Goal: Communication & Community: Answer question/provide support

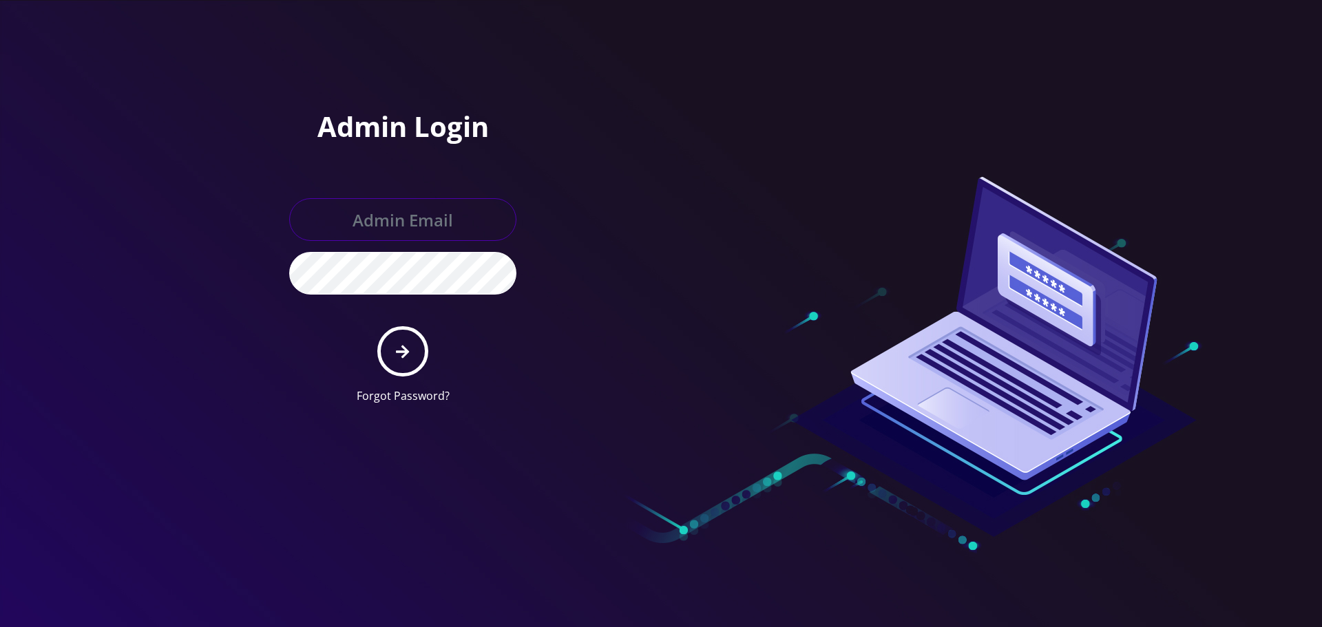
type input "Info@shluchimassist.com"
click at [414, 377] on form "Info@shluchimassist.com Forgot Password?" at bounding box center [402, 301] width 227 height 206
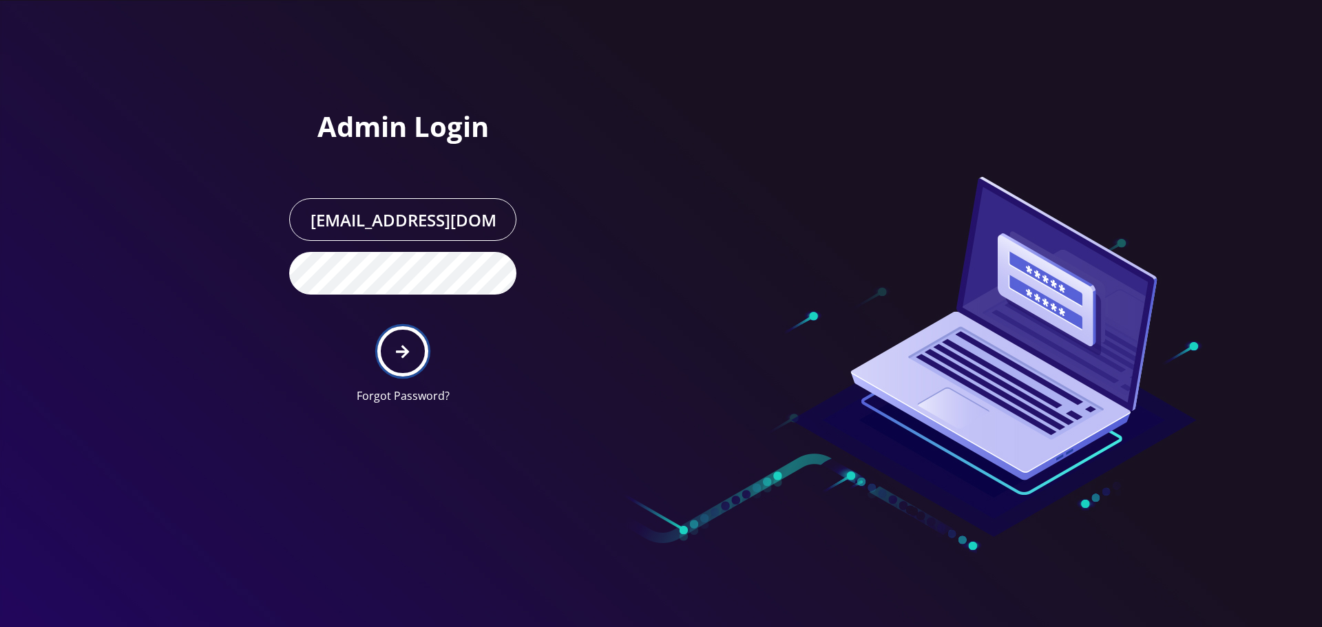
click at [400, 337] on button "submit" at bounding box center [402, 351] width 50 height 50
click at [184, 196] on div at bounding box center [661, 313] width 1322 height 627
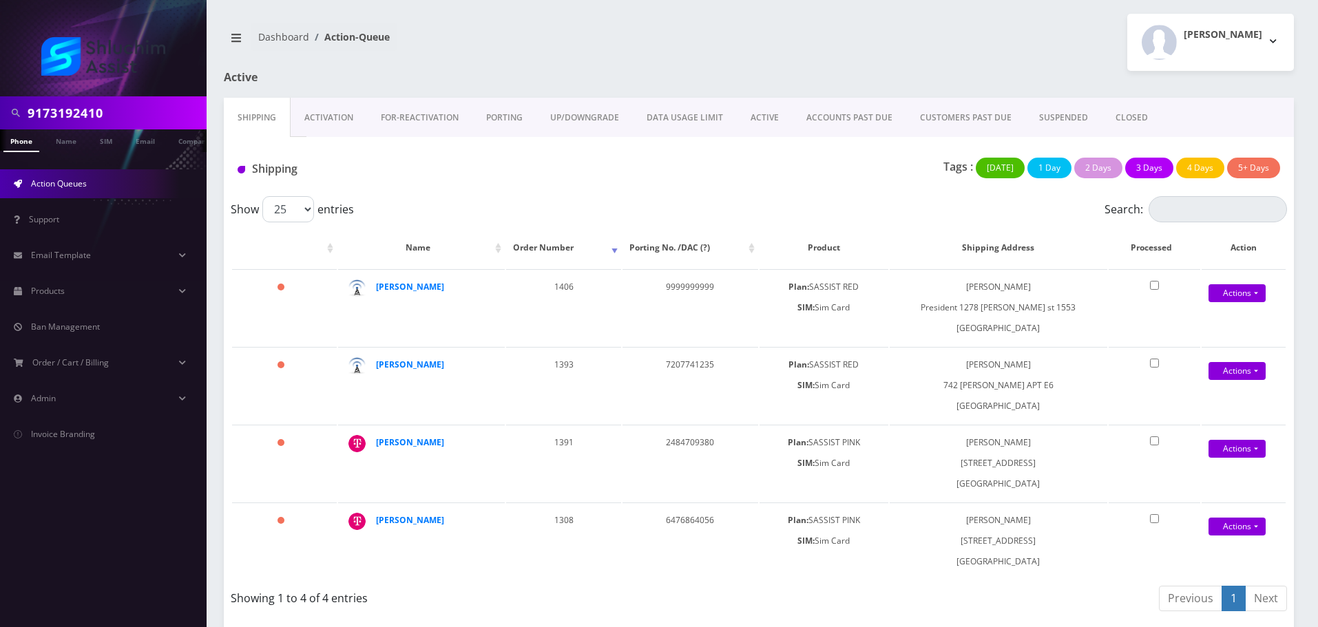
click at [114, 114] on input "9173192410" at bounding box center [116, 113] width 176 height 26
click at [837, 126] on link "ACCOUNTS PAST DUE" at bounding box center [849, 118] width 114 height 40
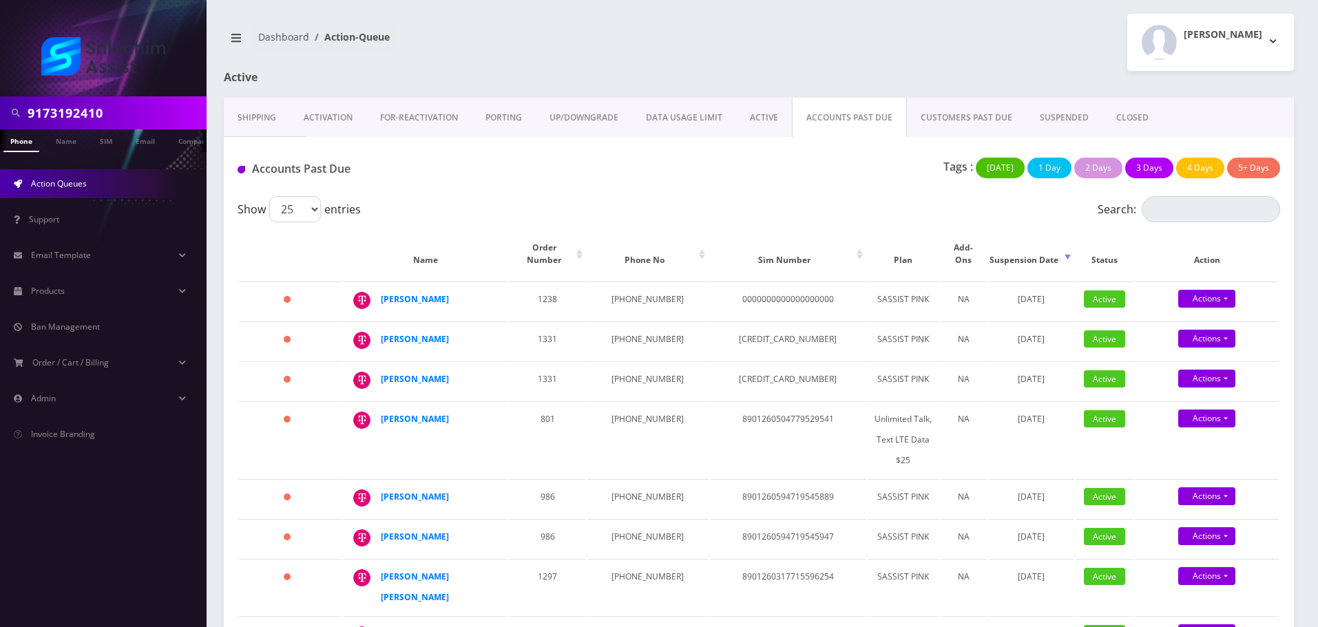
click at [76, 189] on span "Action Queues" at bounding box center [59, 184] width 56 height 12
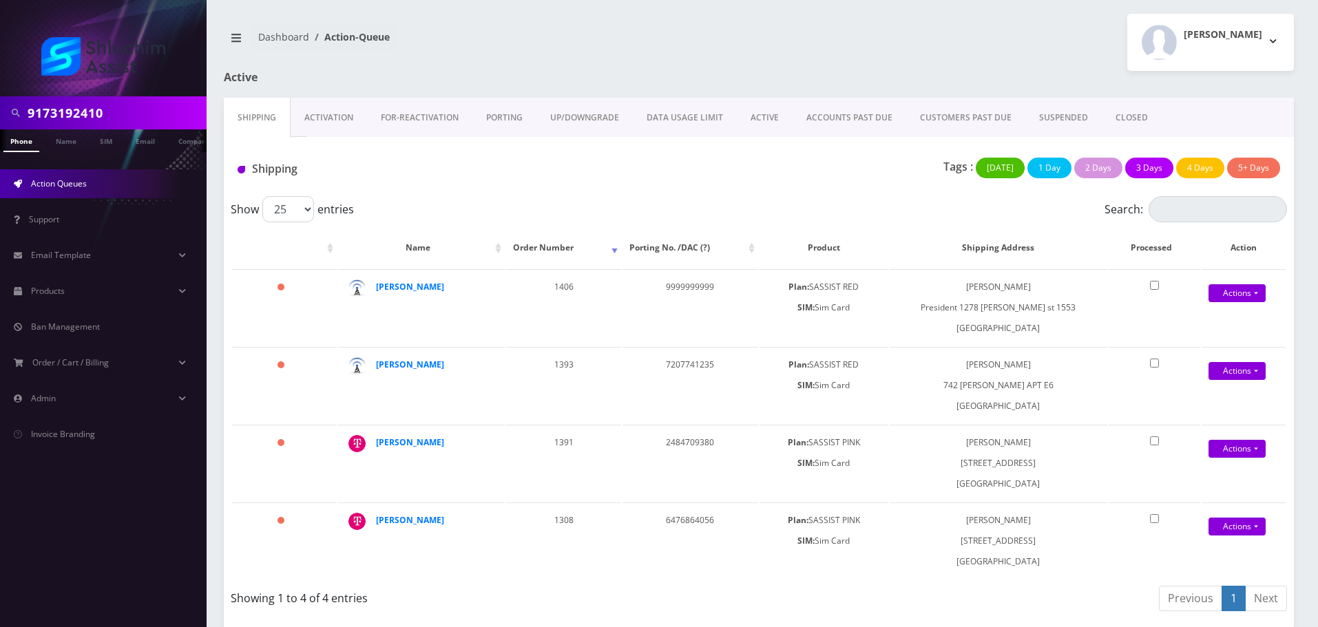
click at [854, 125] on link "ACCOUNTS PAST DUE" at bounding box center [849, 118] width 114 height 40
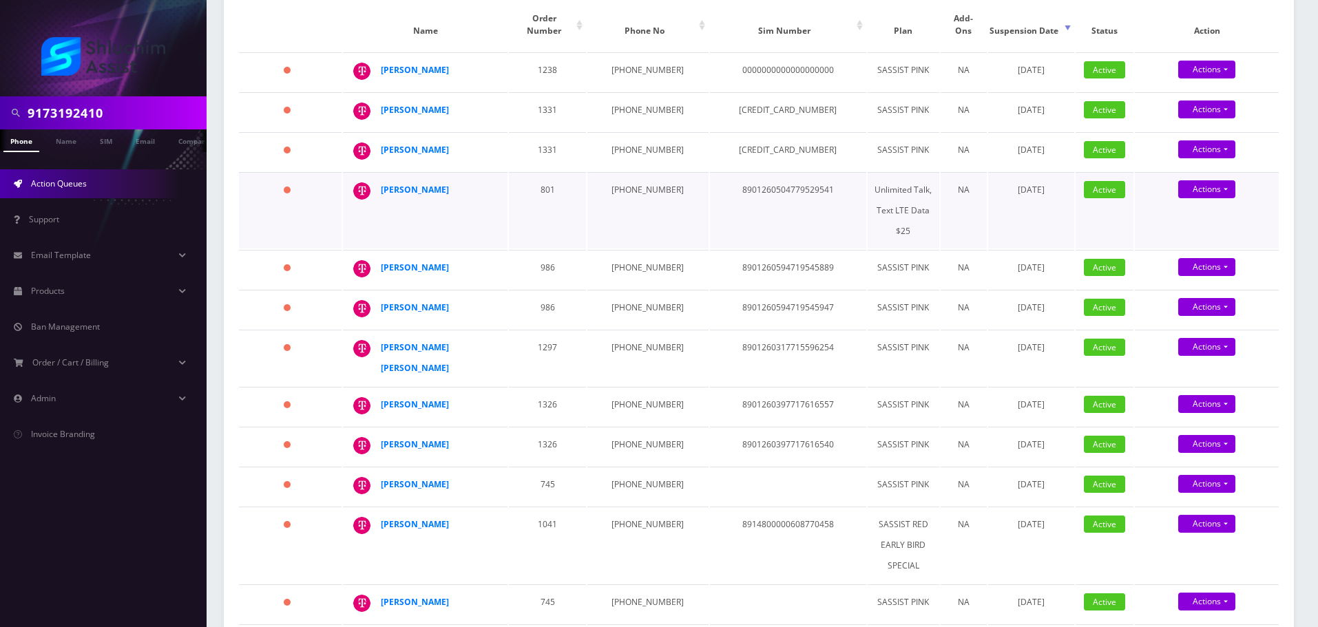
scroll to position [207, 0]
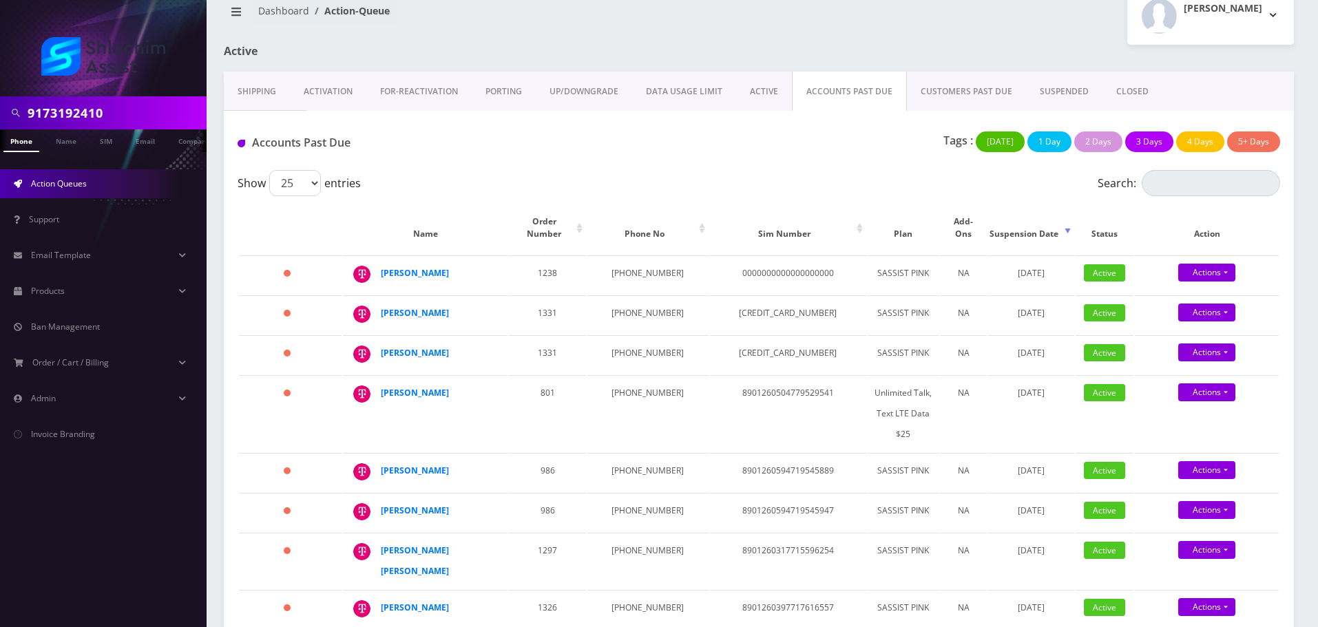
scroll to position [0, 0]
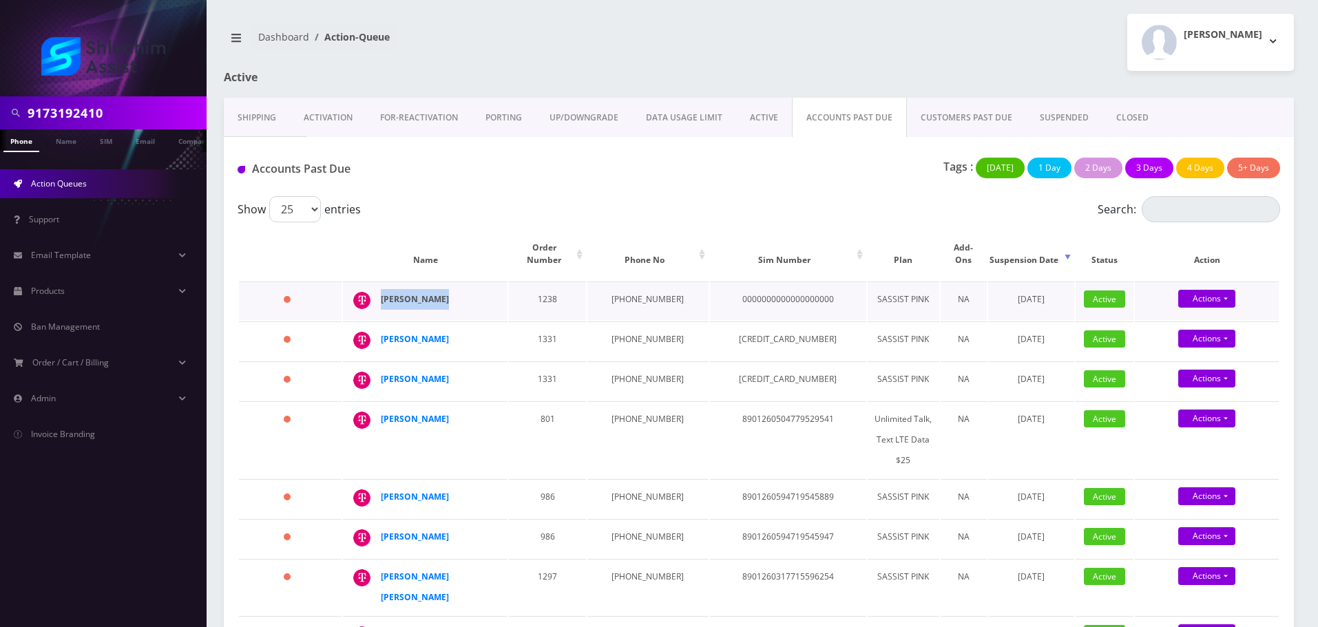
drag, startPoint x: 466, startPoint y: 290, endPoint x: 388, endPoint y: 288, distance: 78.5
click at [381, 289] on div "[PERSON_NAME]" at bounding box center [433, 299] width 105 height 21
copy strong "[PERSON_NAME]"
drag, startPoint x: 671, startPoint y: 286, endPoint x: 617, endPoint y: 290, distance: 54.5
click at [599, 287] on tr "457 days Roza Kleinman 1238 646-392-6121 0000000000000000000 SASSIST PINK NA Au…" at bounding box center [758, 301] width 1039 height 39
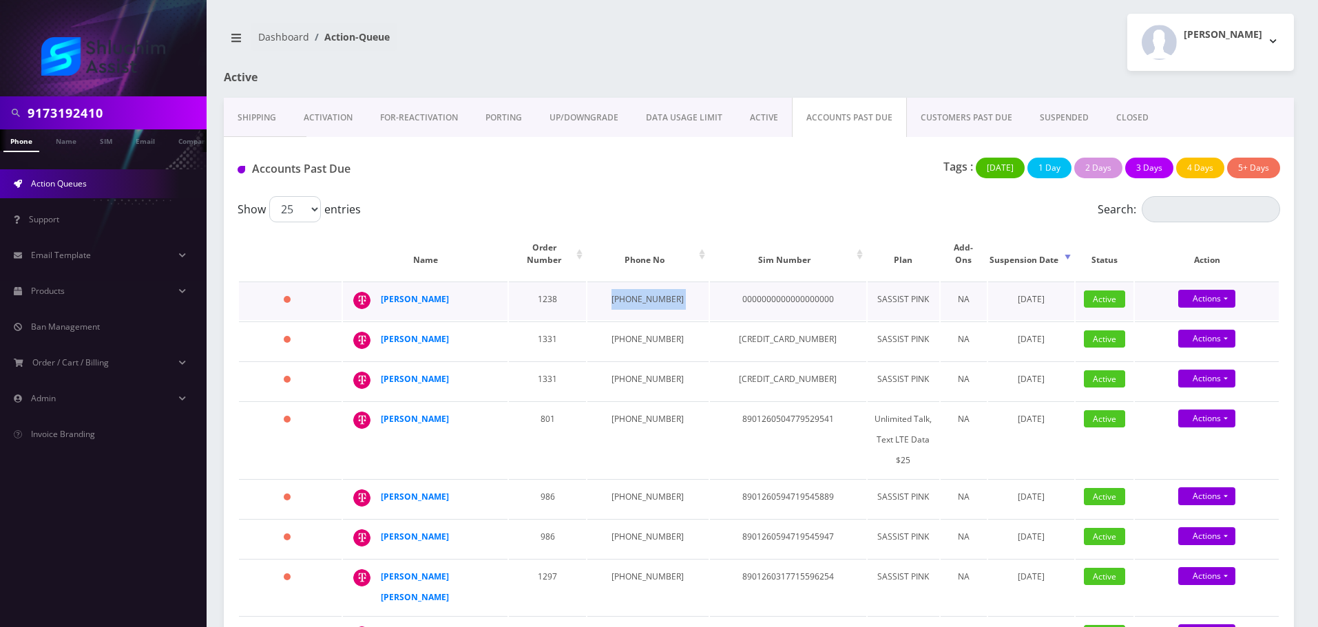
copy td "[PHONE_NUMBER]"
copy div "[PERSON_NAME]"
drag, startPoint x: 462, startPoint y: 284, endPoint x: 374, endPoint y: 287, distance: 87.5
click at [374, 287] on td "[PERSON_NAME]" at bounding box center [425, 301] width 165 height 39
click at [414, 293] on strong "[PERSON_NAME]" at bounding box center [415, 299] width 68 height 12
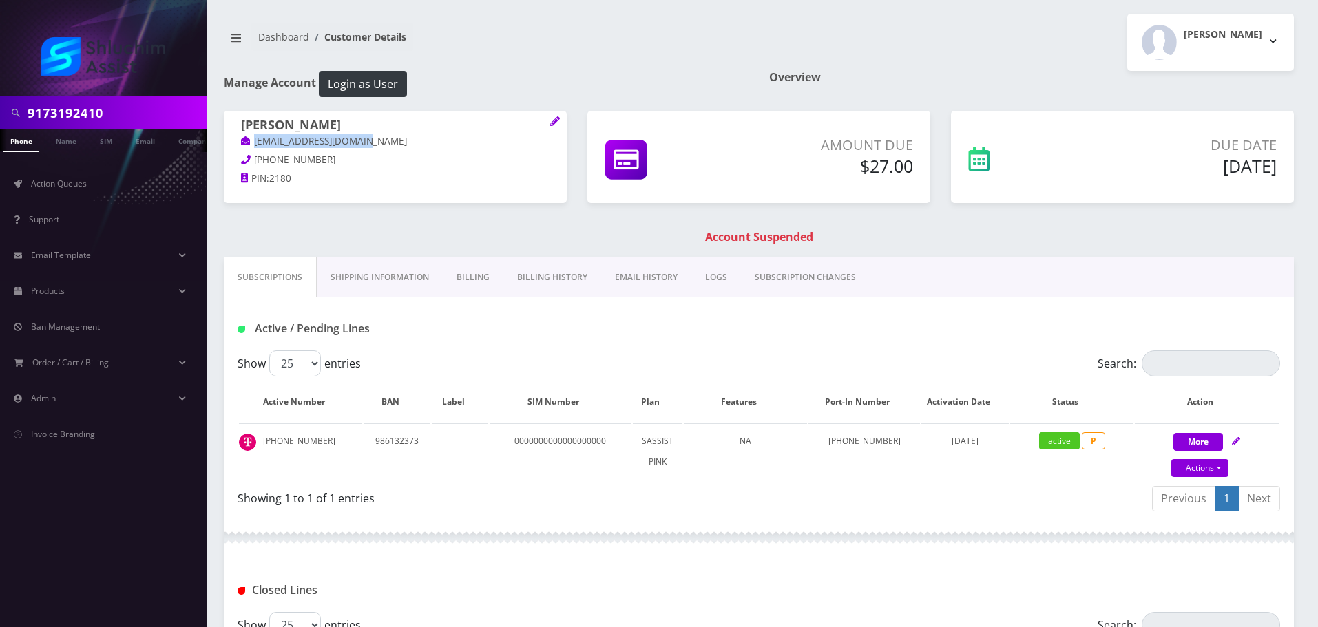
drag, startPoint x: 390, startPoint y: 142, endPoint x: 241, endPoint y: 142, distance: 149.4
click at [241, 142] on p "kleinmanroza@gmail.com" at bounding box center [395, 141] width 308 height 15
copy link "kleinmanroza@gmail.com"
click at [455, 283] on link "Billing" at bounding box center [473, 277] width 61 height 40
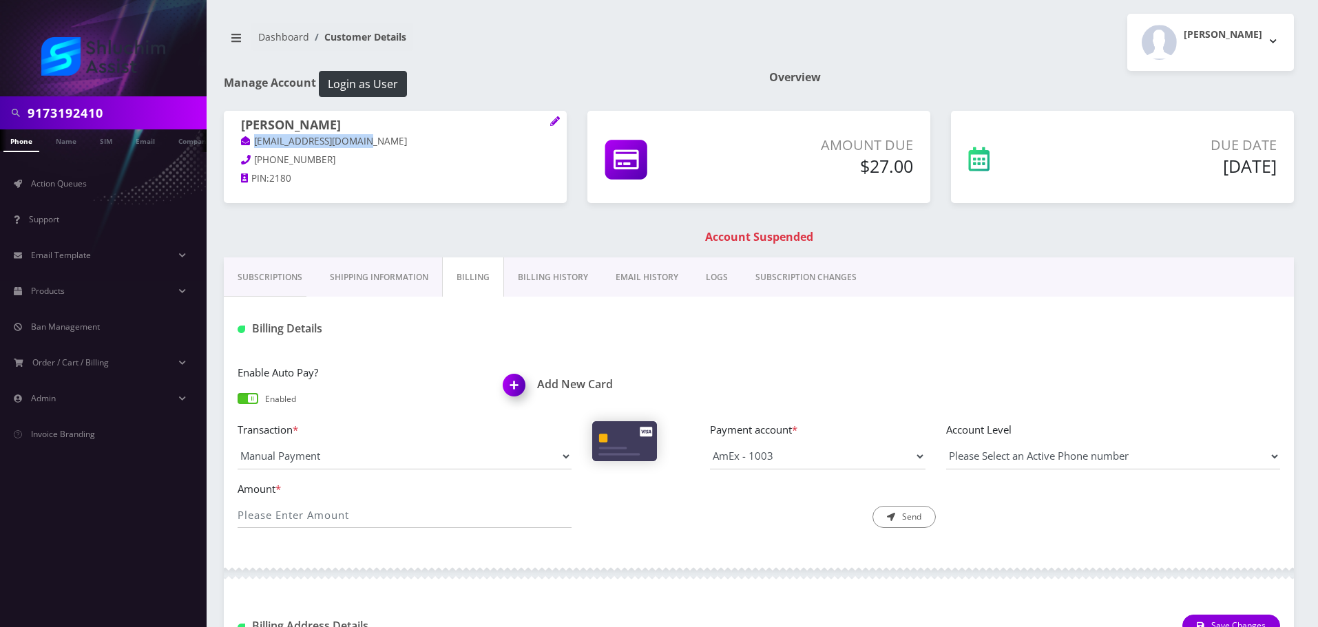
click at [529, 273] on link "Billing History" at bounding box center [553, 277] width 98 height 40
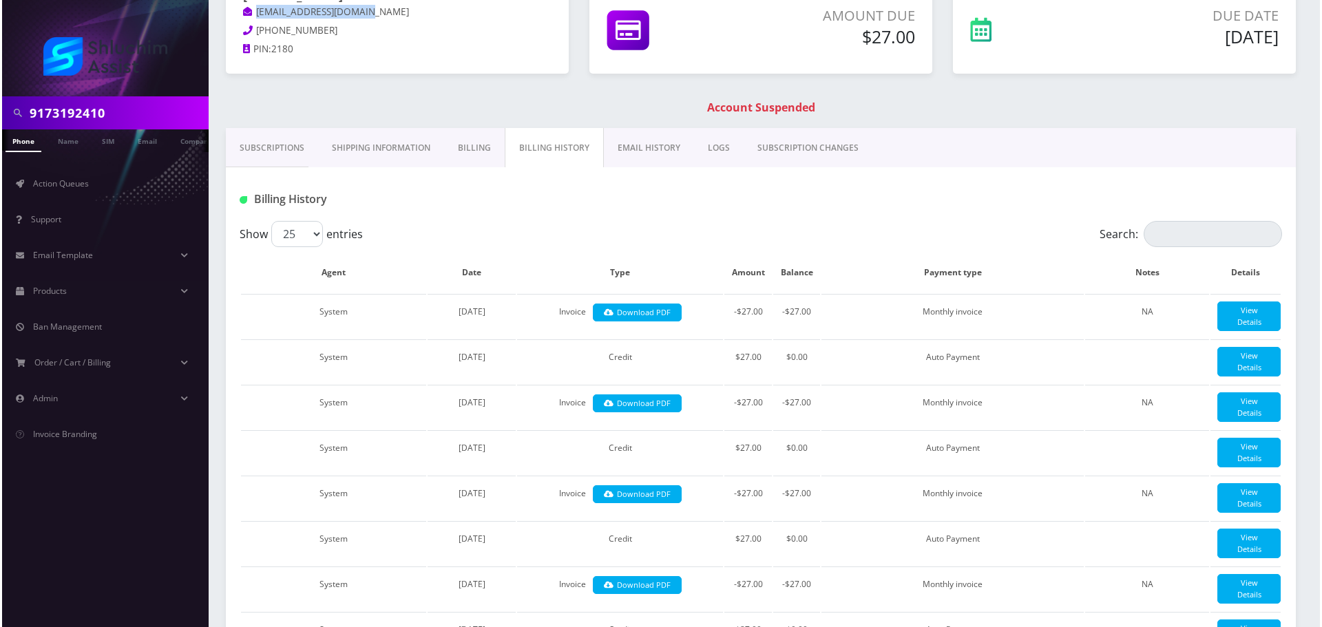
scroll to position [133, 0]
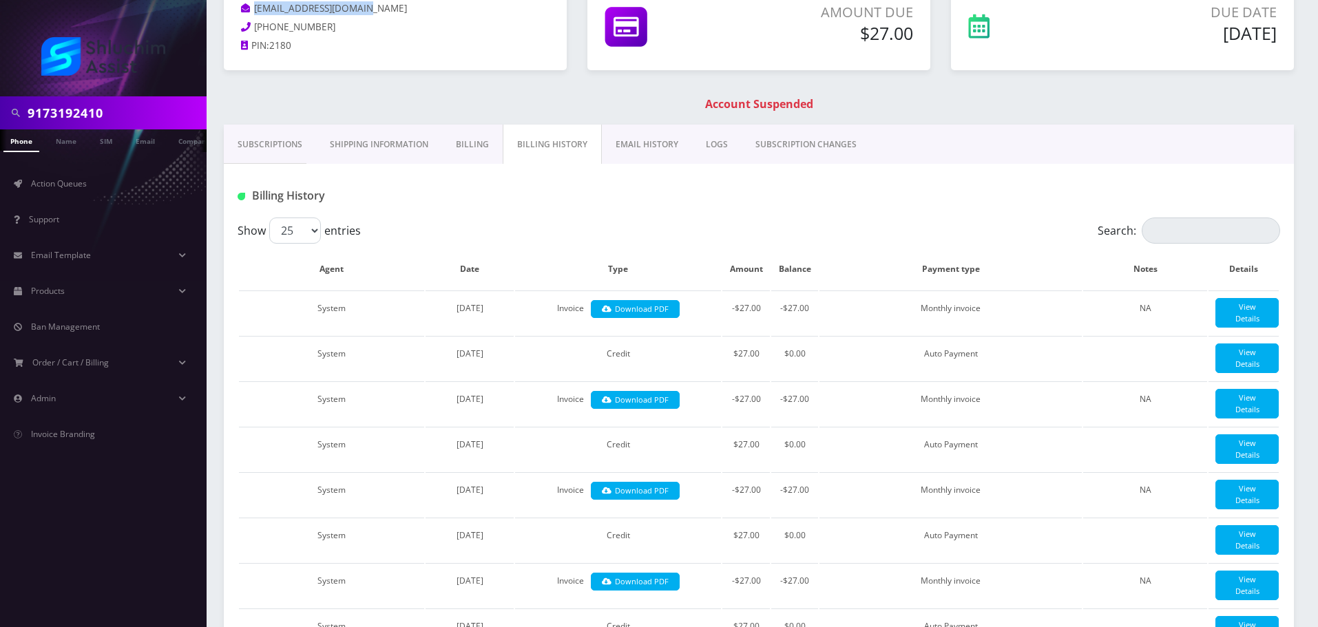
click at [648, 149] on link "EMAIL HISTORY" at bounding box center [647, 145] width 90 height 40
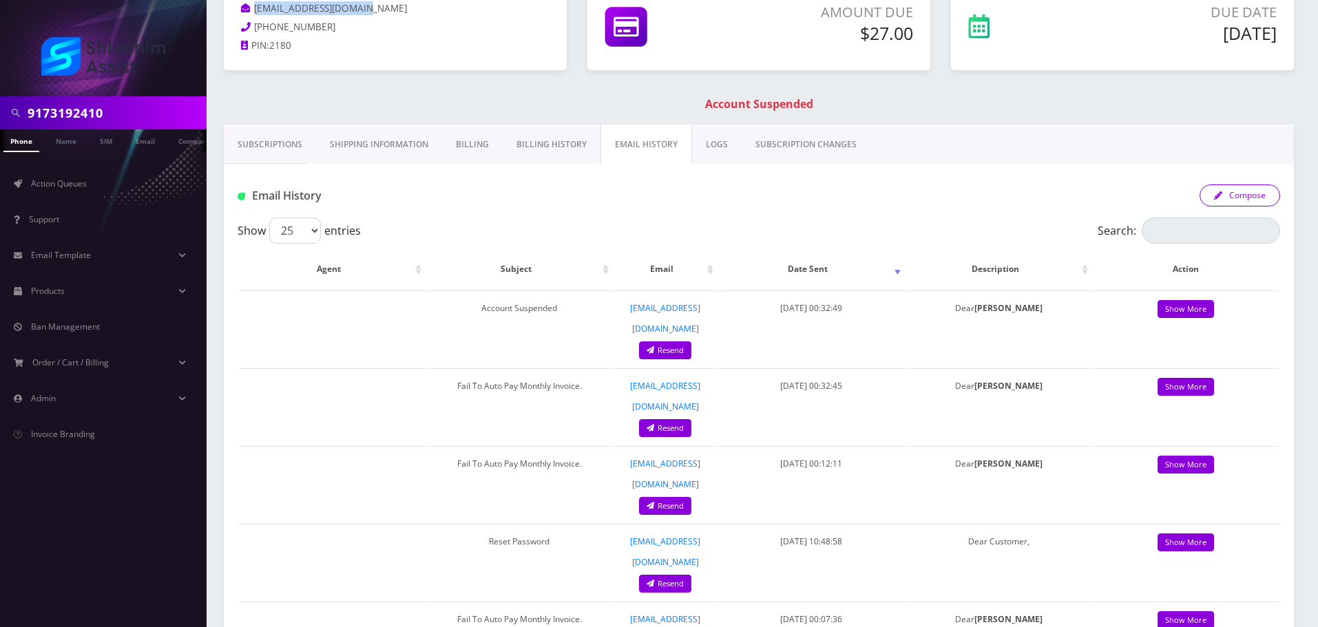
click at [1235, 200] on button "Compose" at bounding box center [1239, 195] width 81 height 22
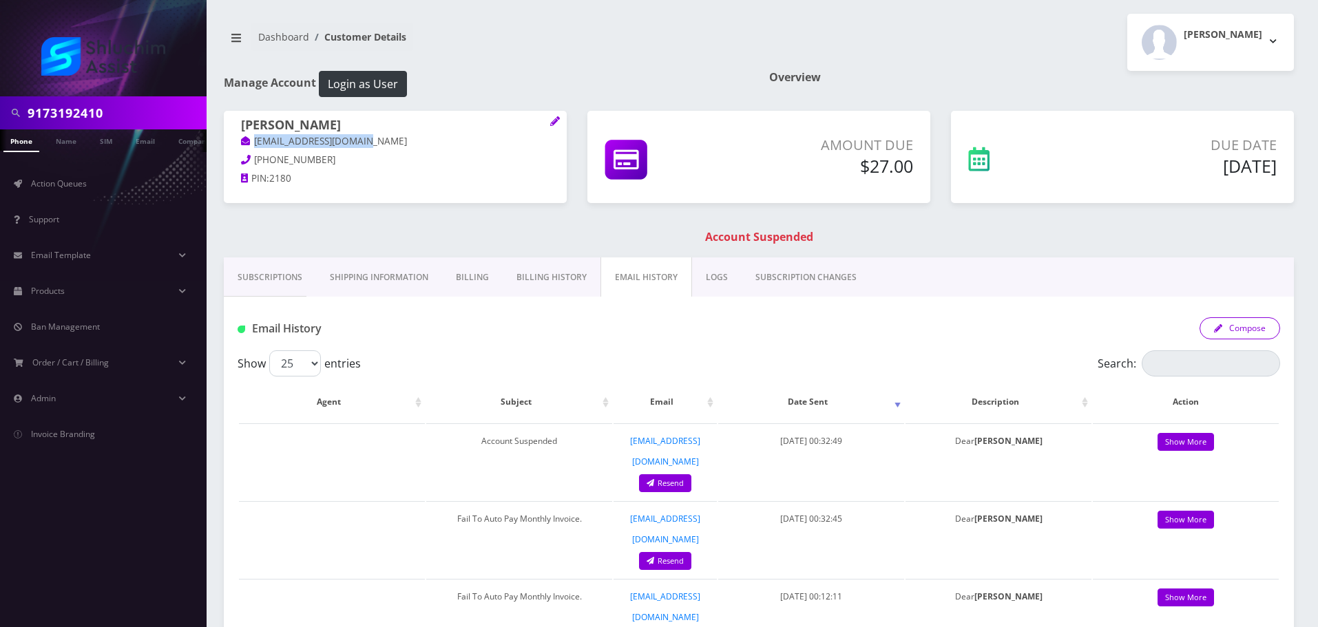
click at [1254, 338] on button "Compose" at bounding box center [1239, 328] width 81 height 22
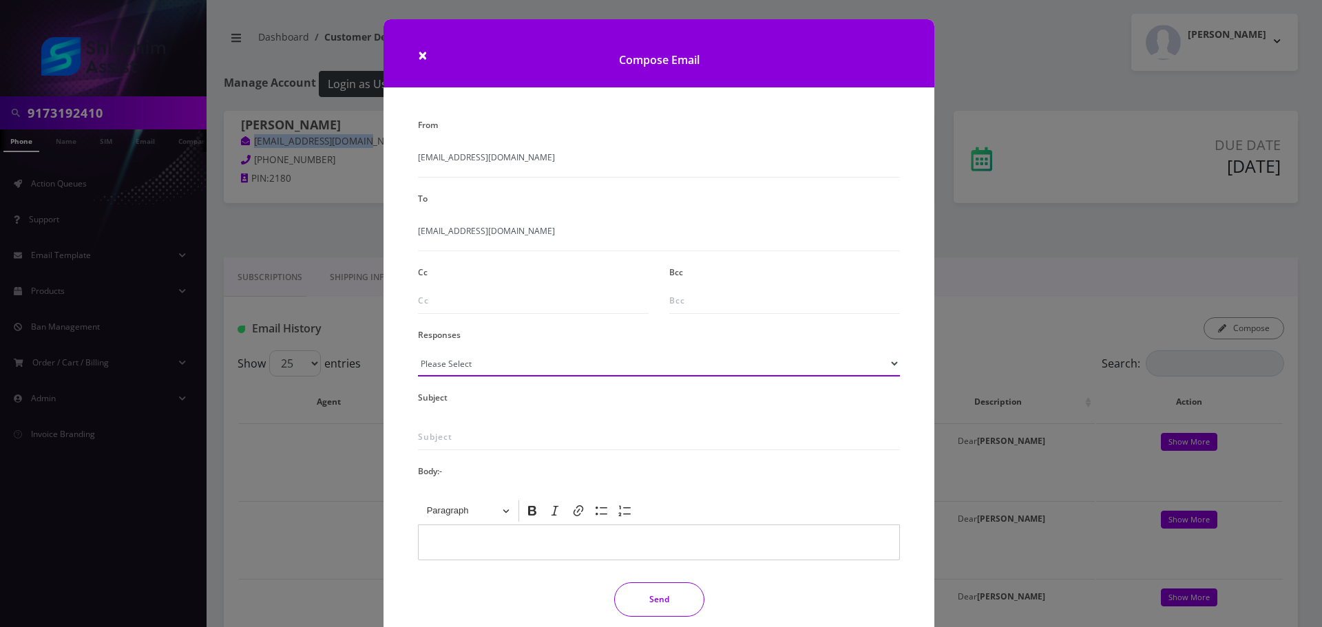
click at [531, 369] on select "Please Select TMobile port Unable to activate CH Pickup Past Due Pick up follow…" at bounding box center [659, 363] width 482 height 26
select select "29"
click at [418, 350] on select "Please Select TMobile port Unable to activate CH Pickup Past Due Pick up follow…" at bounding box center [659, 363] width 482 height 26
type input "Subject: URGENT Action Required: Past Due Payment for Shluchim Assist"
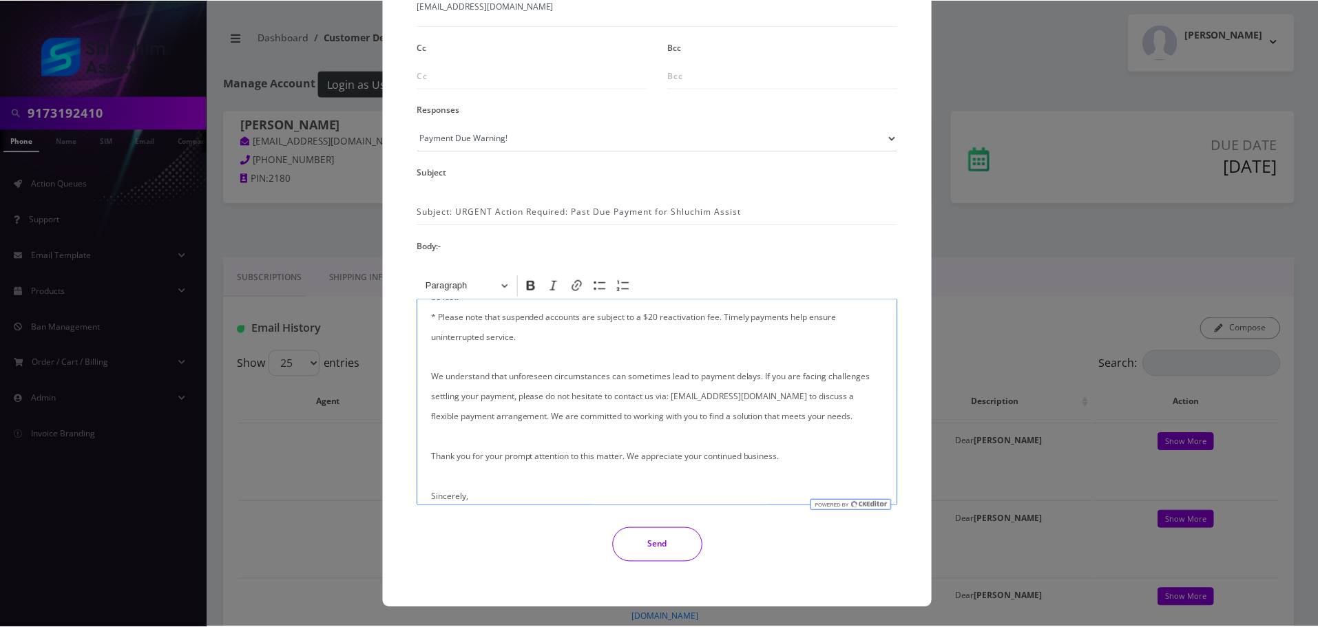
scroll to position [275, 0]
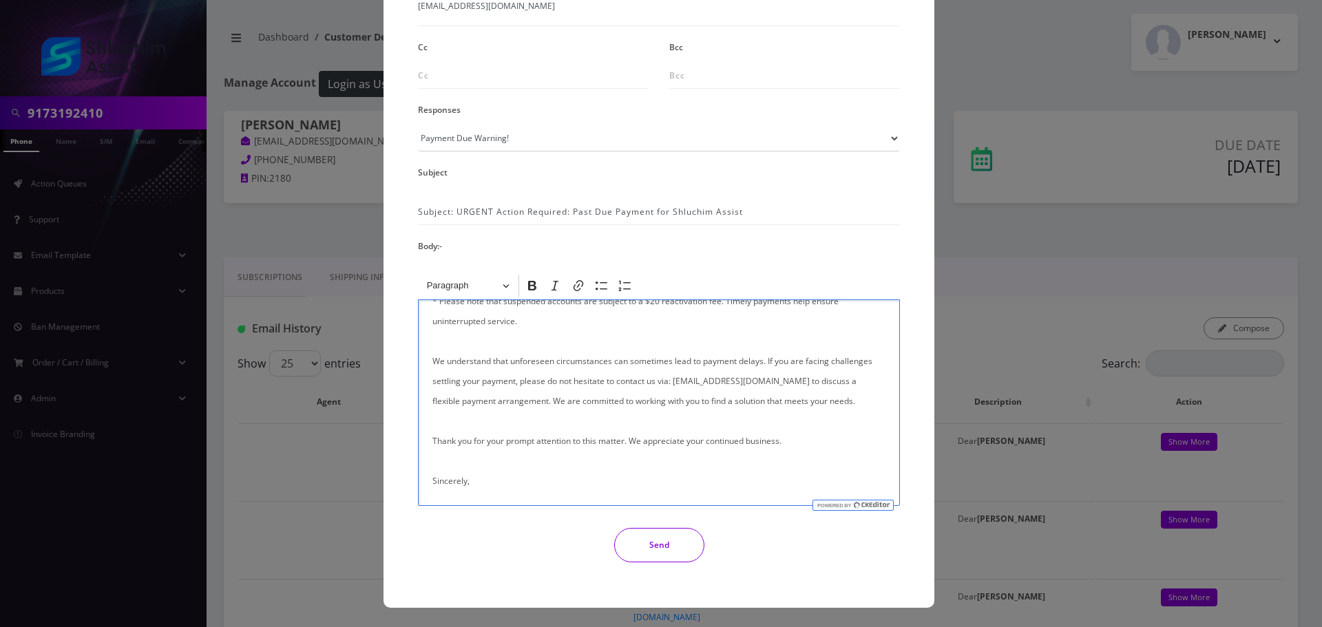
click at [660, 551] on button "Send" at bounding box center [659, 545] width 90 height 34
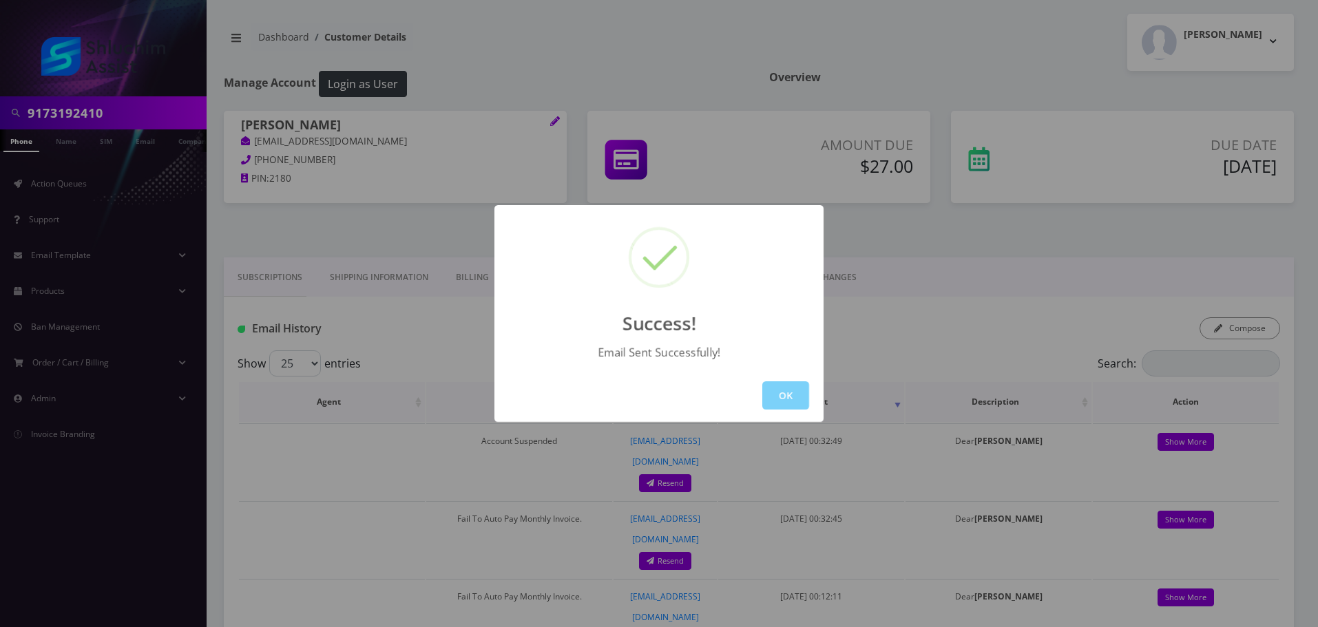
click at [784, 394] on button "OK" at bounding box center [785, 395] width 47 height 28
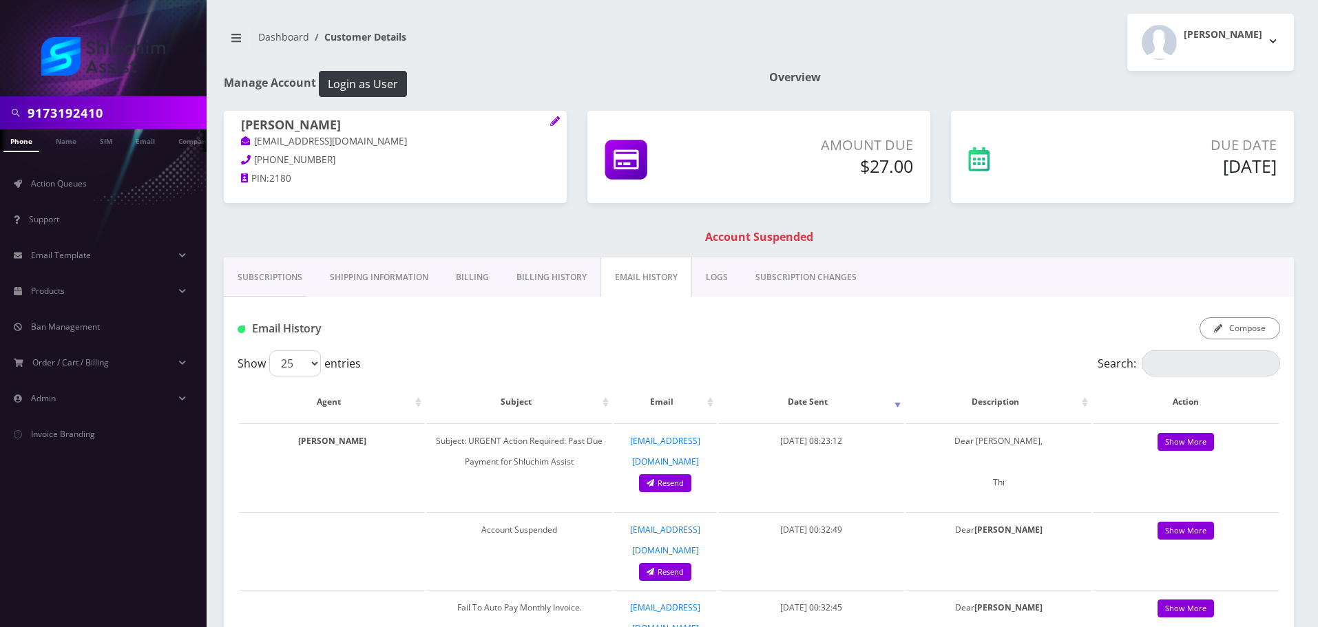
click at [69, 199] on li "Action Queues" at bounding box center [103, 184] width 207 height 36
click at [83, 186] on span "Action Queues" at bounding box center [59, 184] width 56 height 12
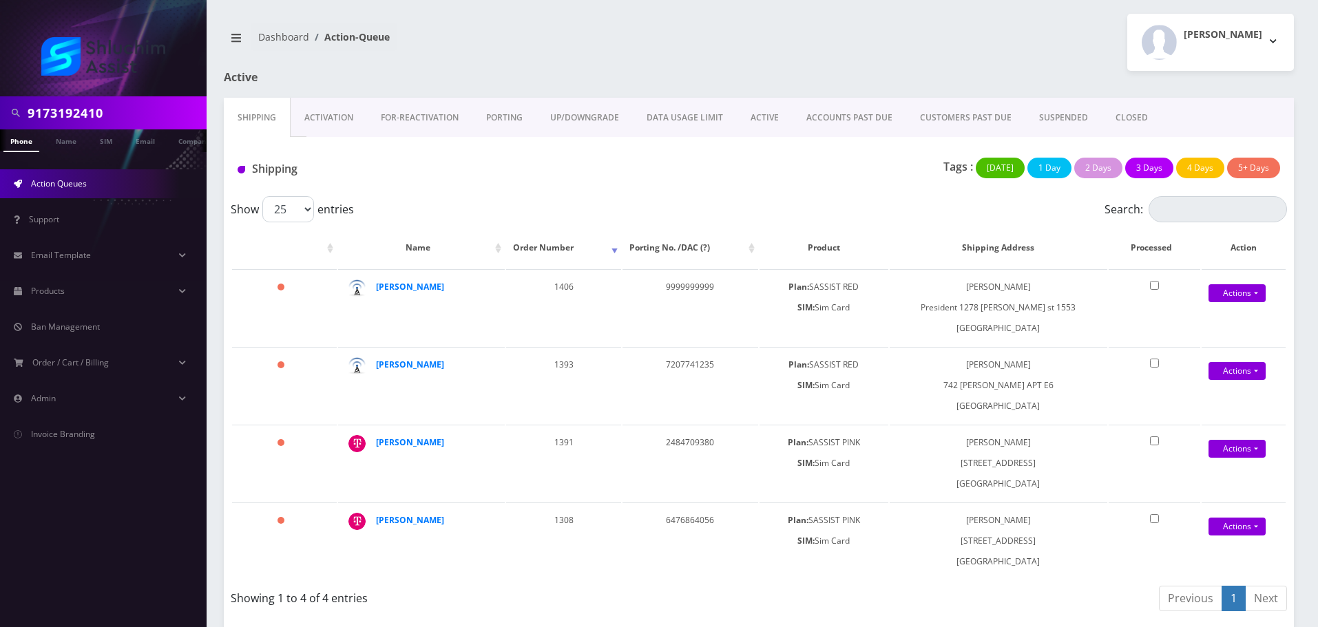
click at [856, 122] on link "ACCOUNTS PAST DUE" at bounding box center [849, 118] width 114 height 40
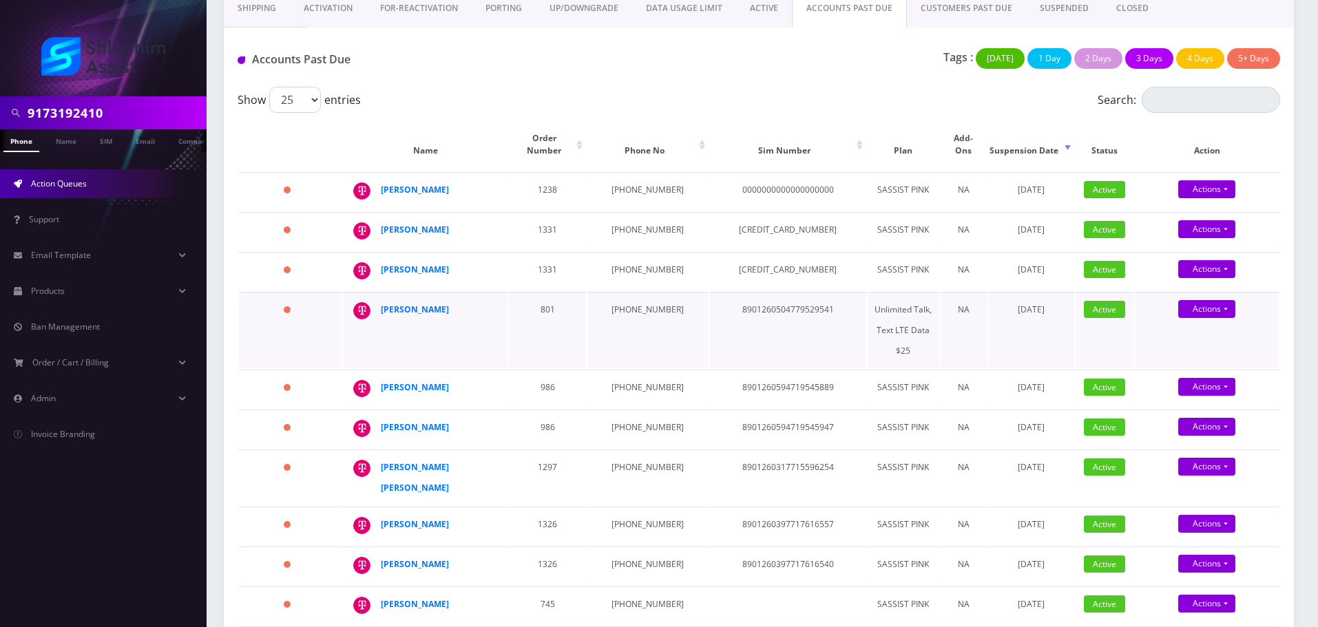
scroll to position [138, 0]
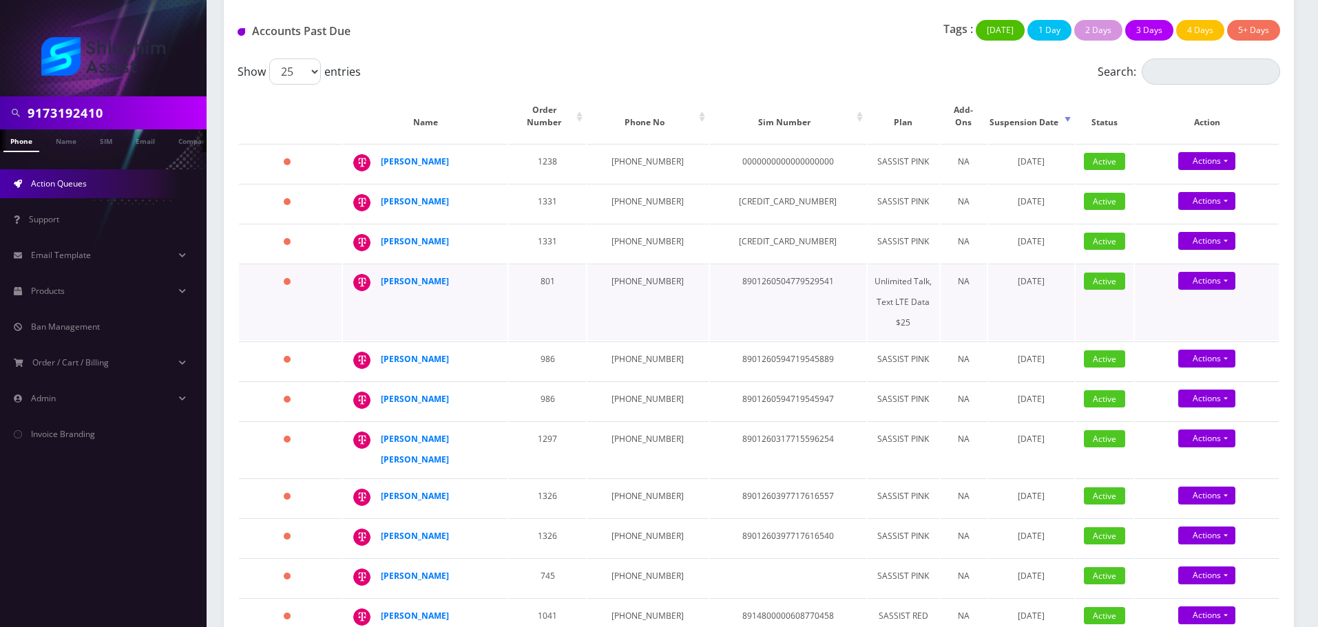
click at [628, 309] on td "[PHONE_NUMBER]" at bounding box center [647, 302] width 120 height 76
copy td "[PHONE_NUMBER]"
